Goal: Information Seeking & Learning: Learn about a topic

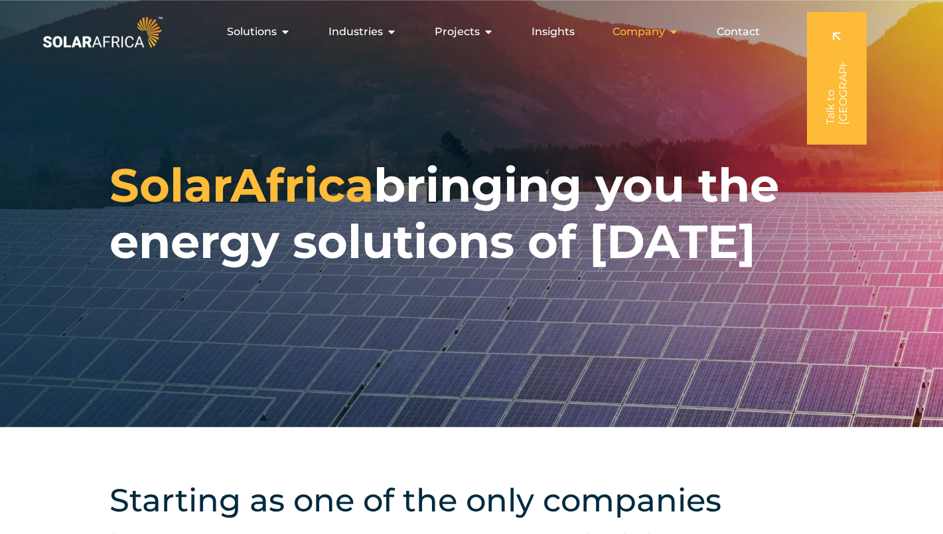
click at [629, 32] on span "Company" at bounding box center [639, 32] width 52 height 16
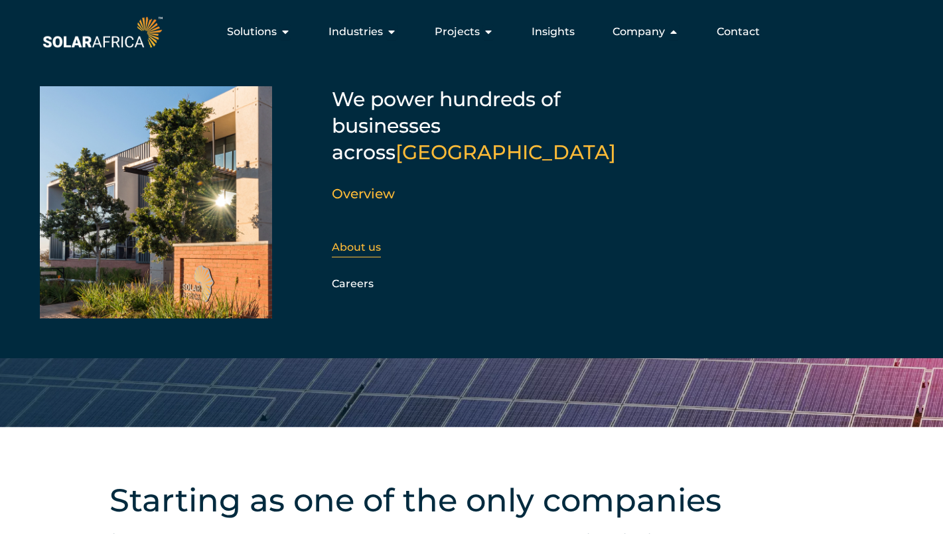
click at [368, 241] on link "About us" at bounding box center [356, 247] width 49 height 13
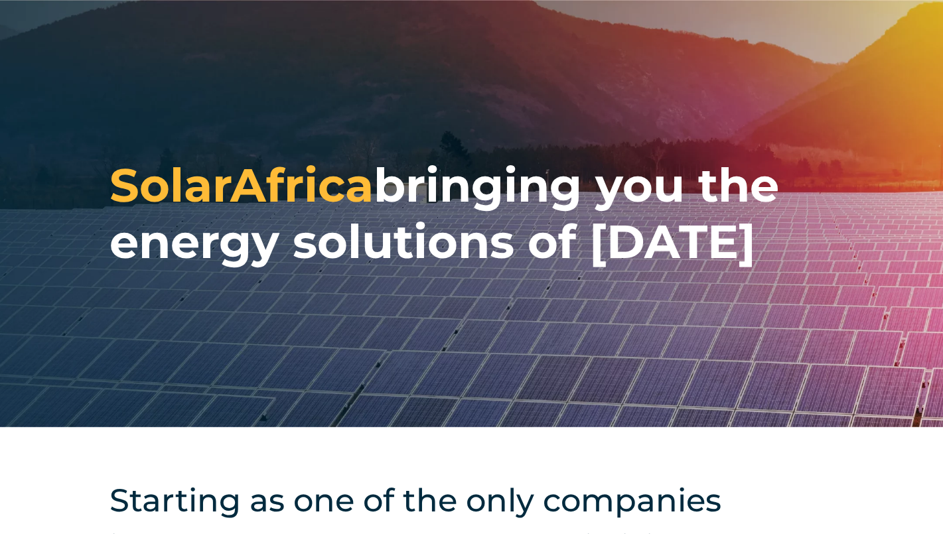
click at [649, 18] on div "SolarAfrica bringing you the energy solutions of tomorrow" at bounding box center [471, 213] width 943 height 427
click at [603, 31] on div "SolarAfrica bringing you the energy solutions of tomorrow" at bounding box center [471, 213] width 943 height 427
click at [645, 19] on div "SolarAfrica bringing you the energy solutions of tomorrow" at bounding box center [471, 213] width 943 height 427
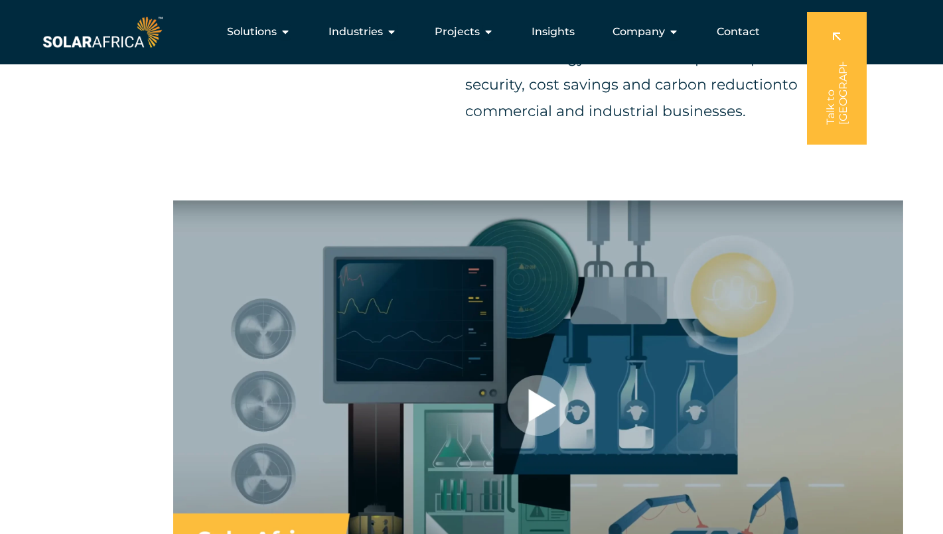
scroll to position [731, 0]
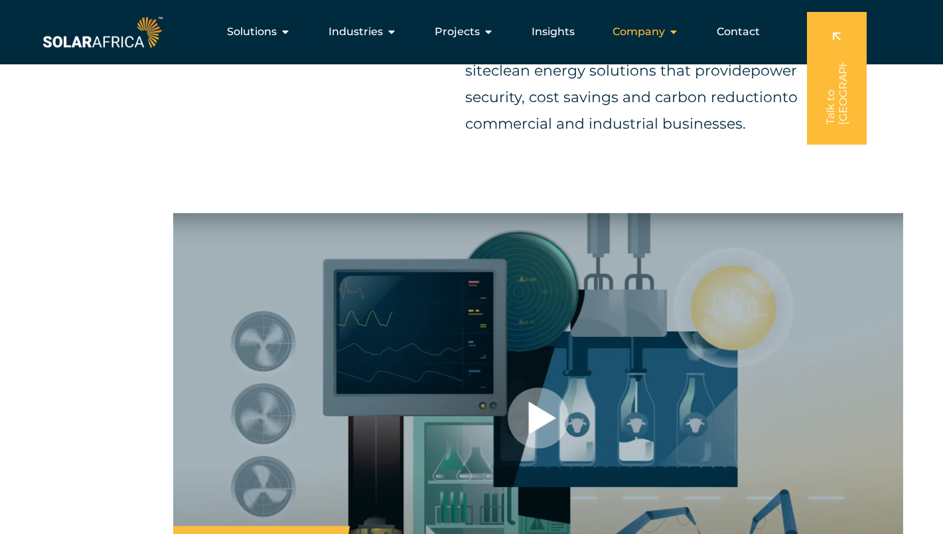
click at [668, 33] on div "Company Close Company Open Company" at bounding box center [646, 32] width 88 height 27
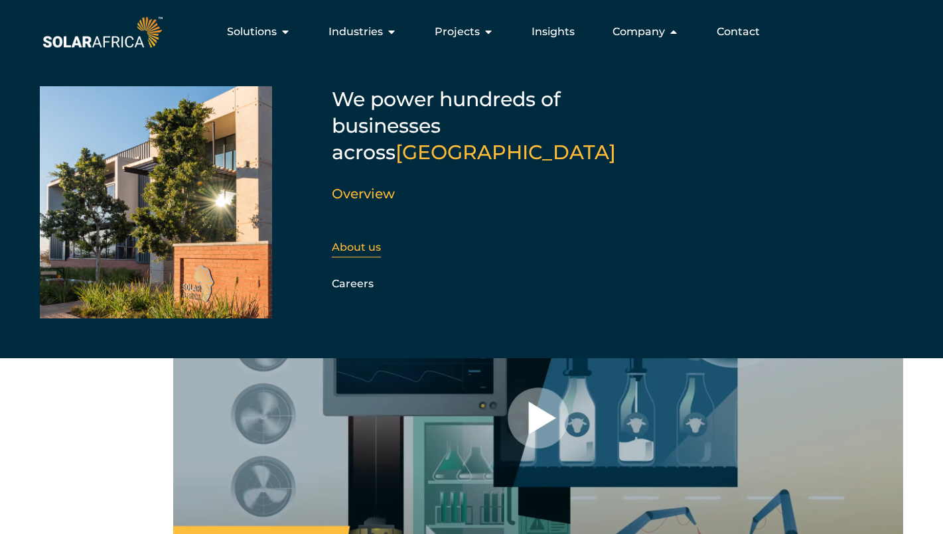
click at [346, 241] on link "About us" at bounding box center [356, 247] width 49 height 13
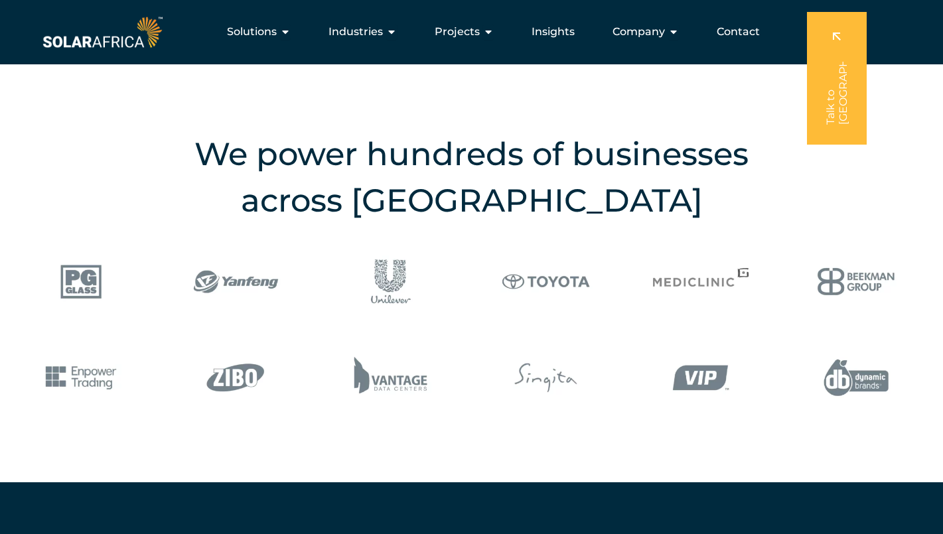
scroll to position [1405, 0]
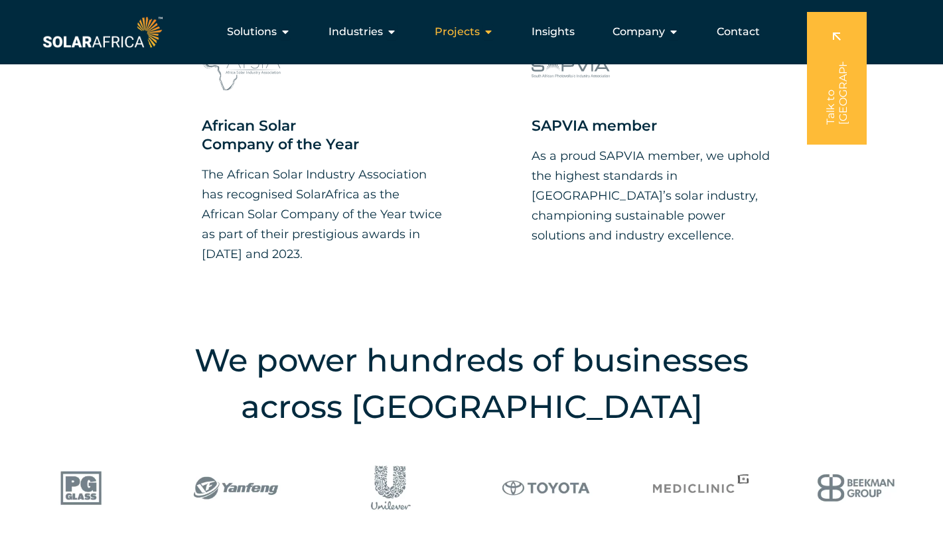
click at [488, 29] on icon "Menu" at bounding box center [488, 32] width 11 height 11
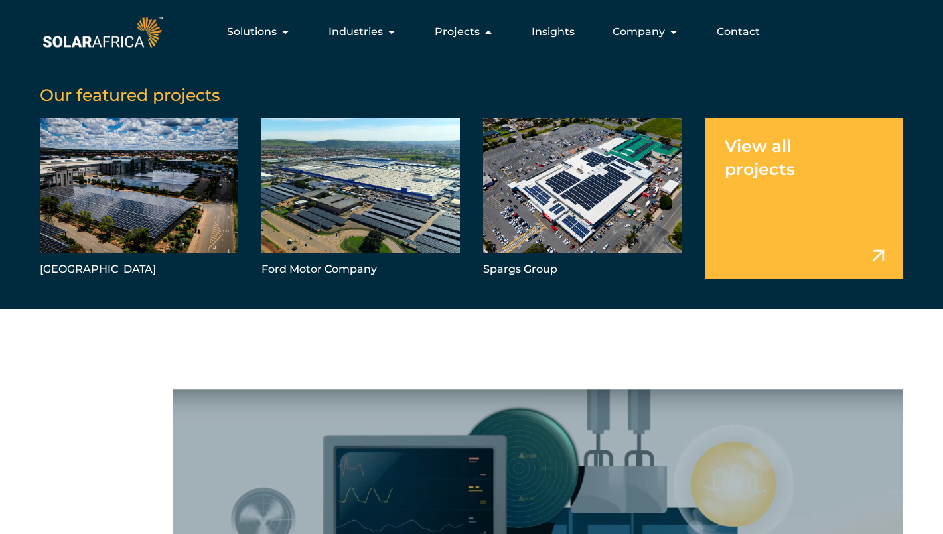
scroll to position [524, 0]
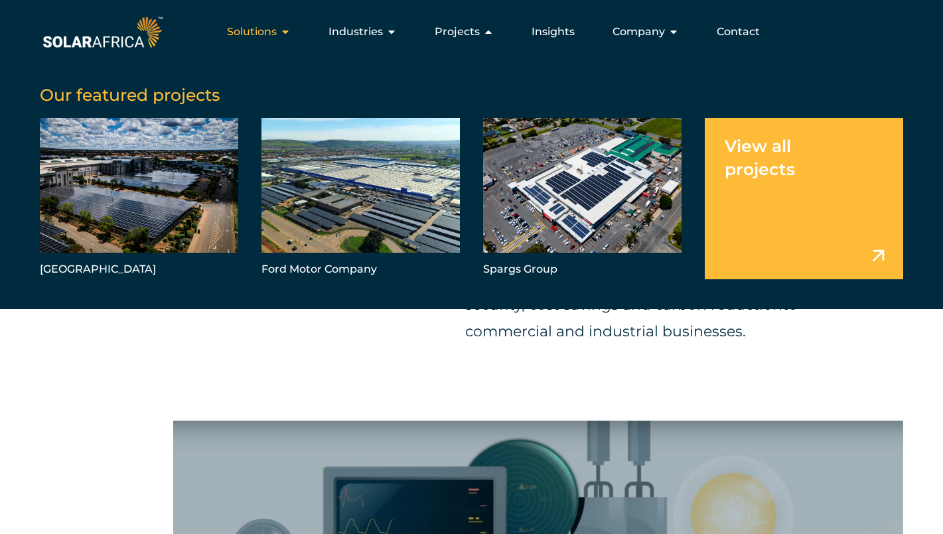
click at [288, 33] on icon "Menu" at bounding box center [285, 32] width 11 height 11
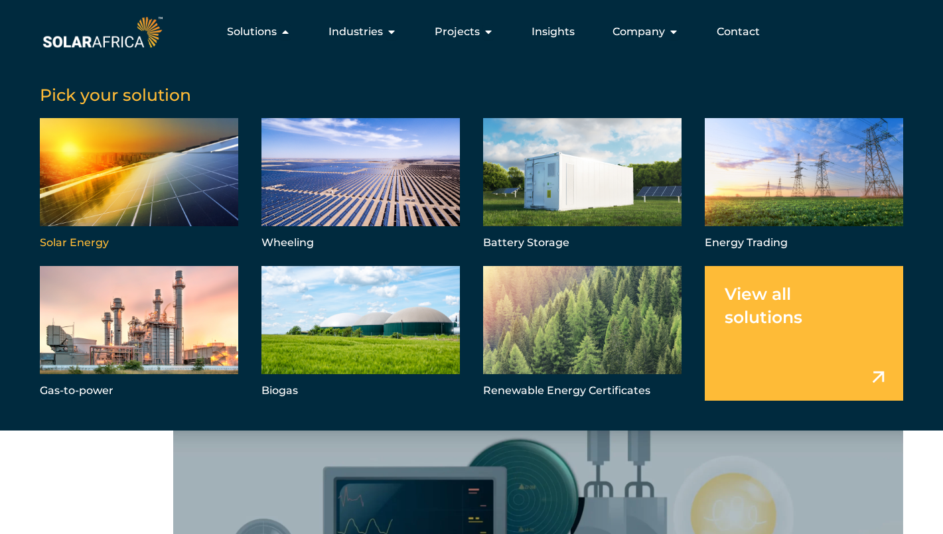
click at [163, 175] on link "Menu" at bounding box center [139, 185] width 198 height 135
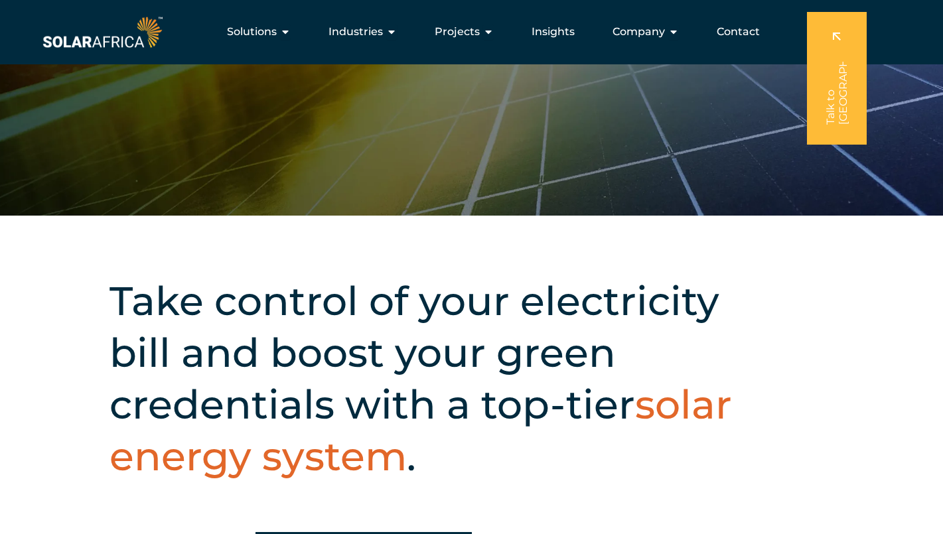
scroll to position [156, 0]
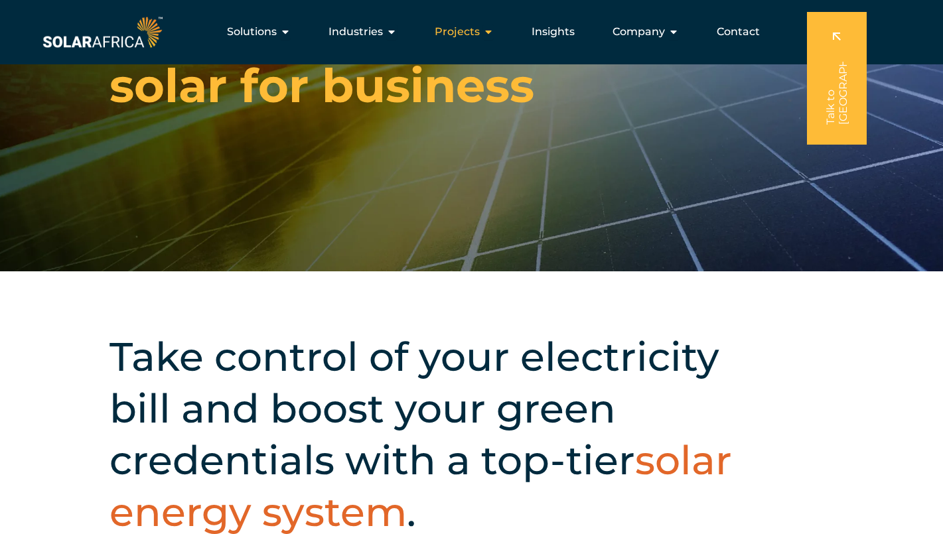
click at [488, 33] on icon "Menu" at bounding box center [488, 32] width 11 height 11
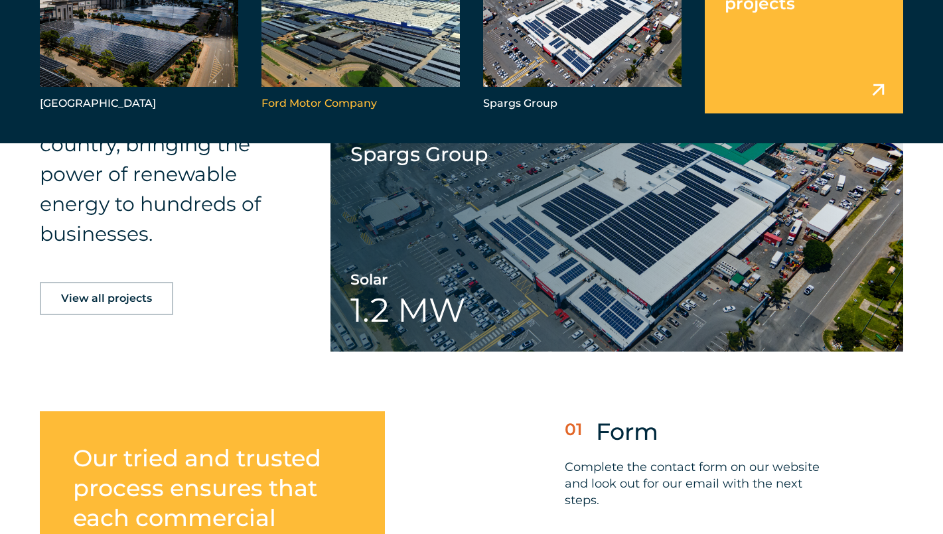
scroll to position [3221, 0]
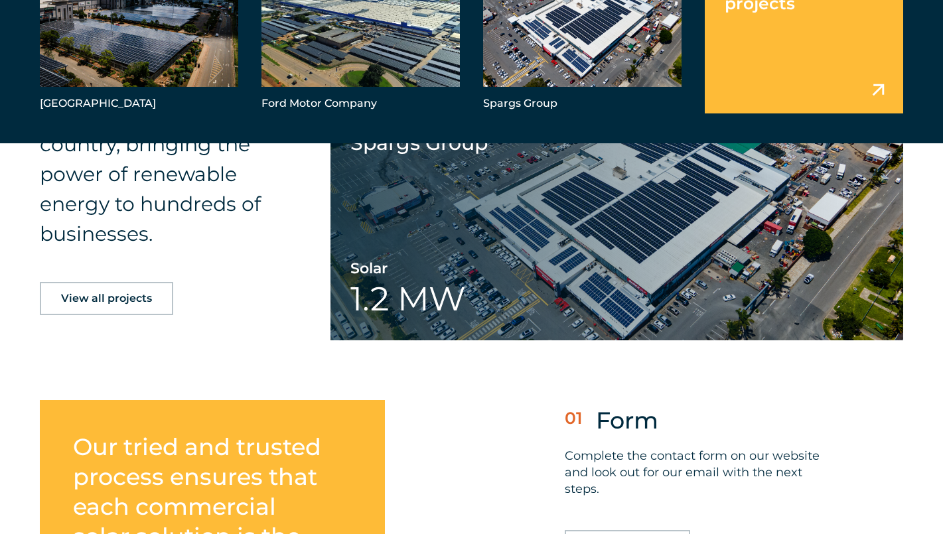
click at [78, 299] on span "View all projects" at bounding box center [106, 298] width 91 height 11
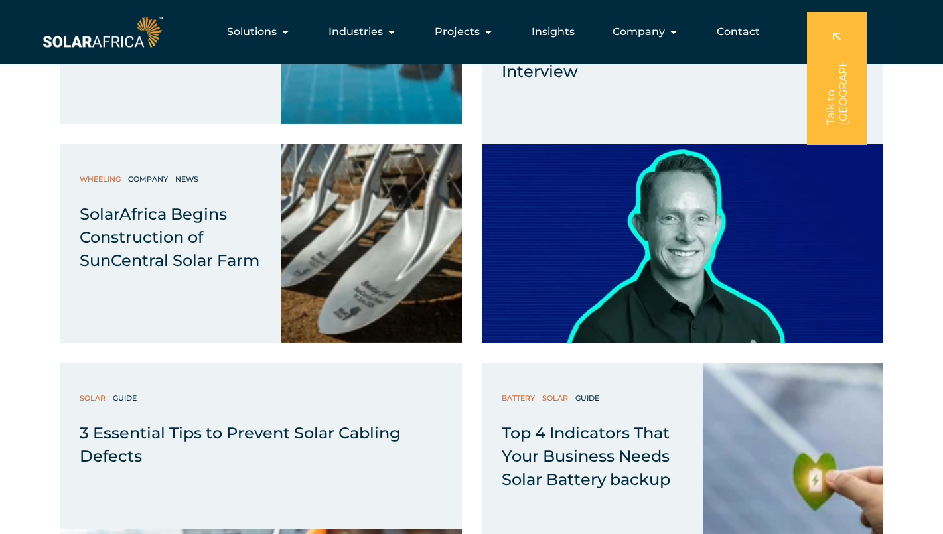
scroll to position [2422, 0]
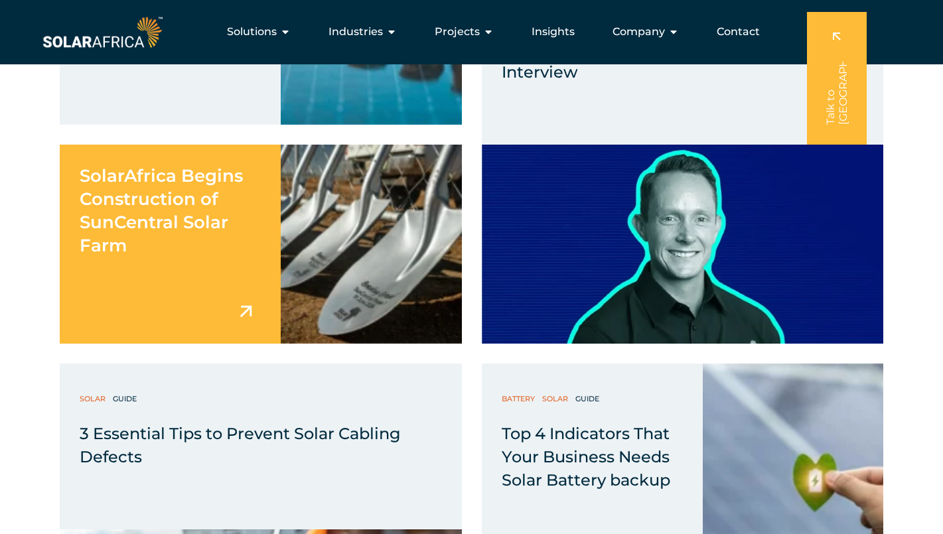
click at [248, 305] on img at bounding box center [245, 311] width 23 height 23
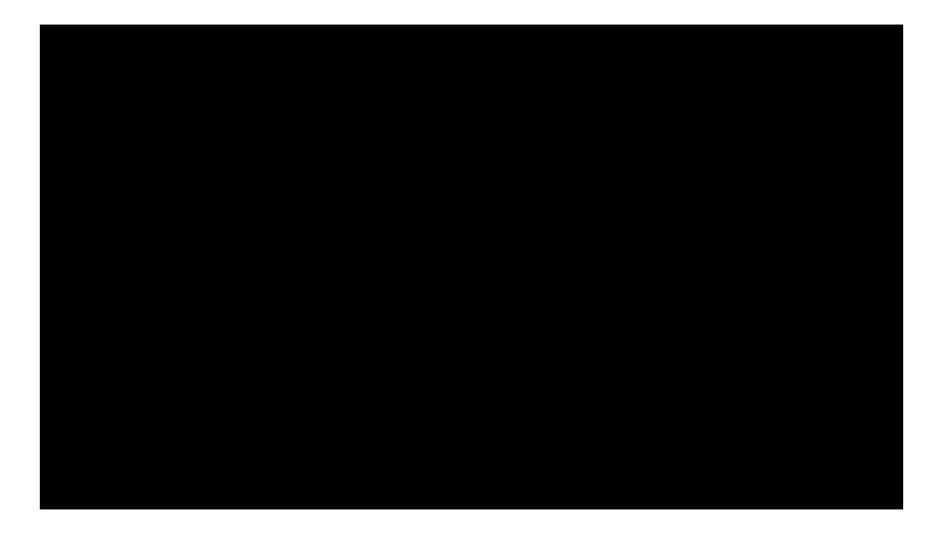
scroll to position [923, 0]
